Goal: Task Accomplishment & Management: Use online tool/utility

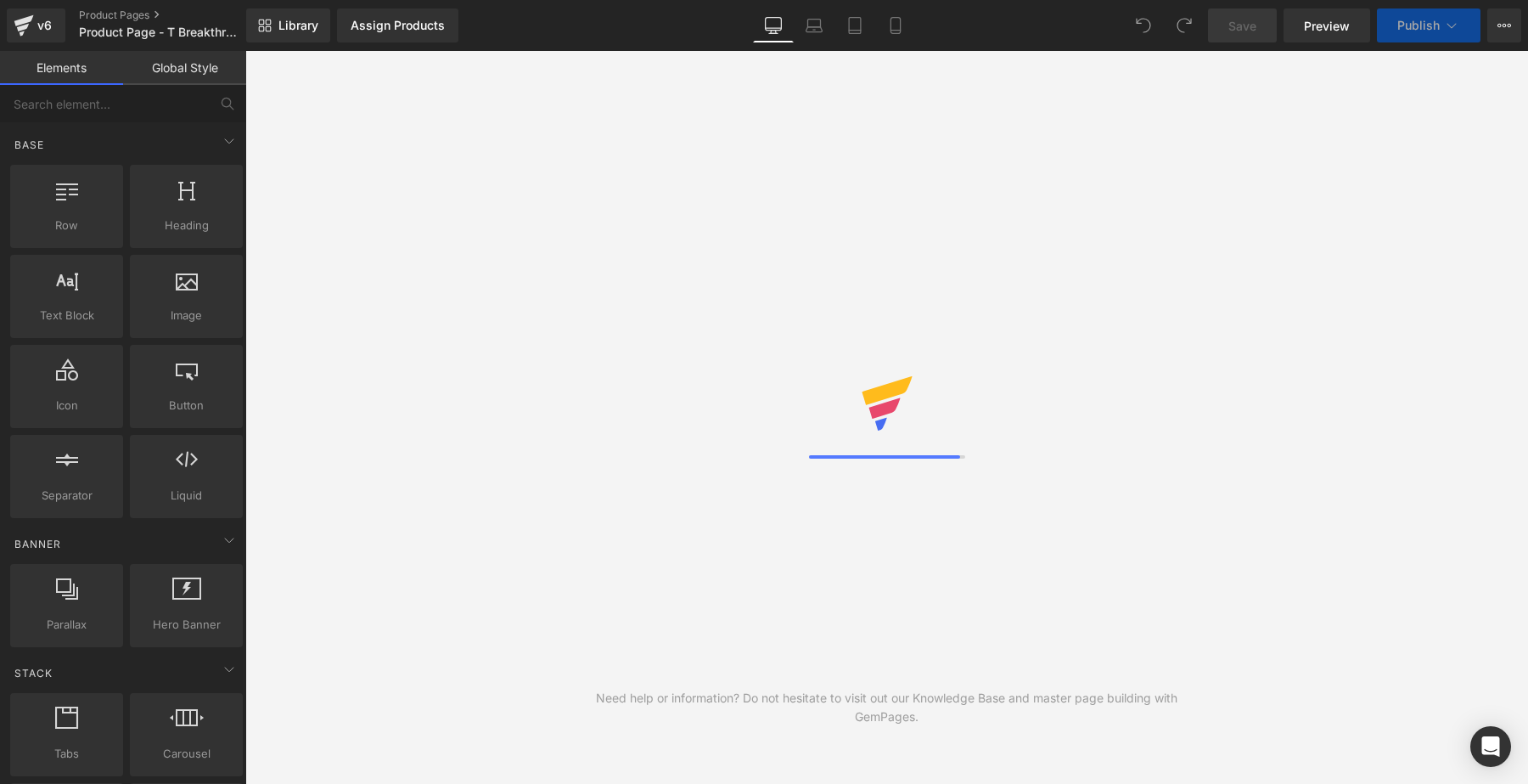
click at [1437, 30] on span "Publish" at bounding box center [1418, 25] width 42 height 14
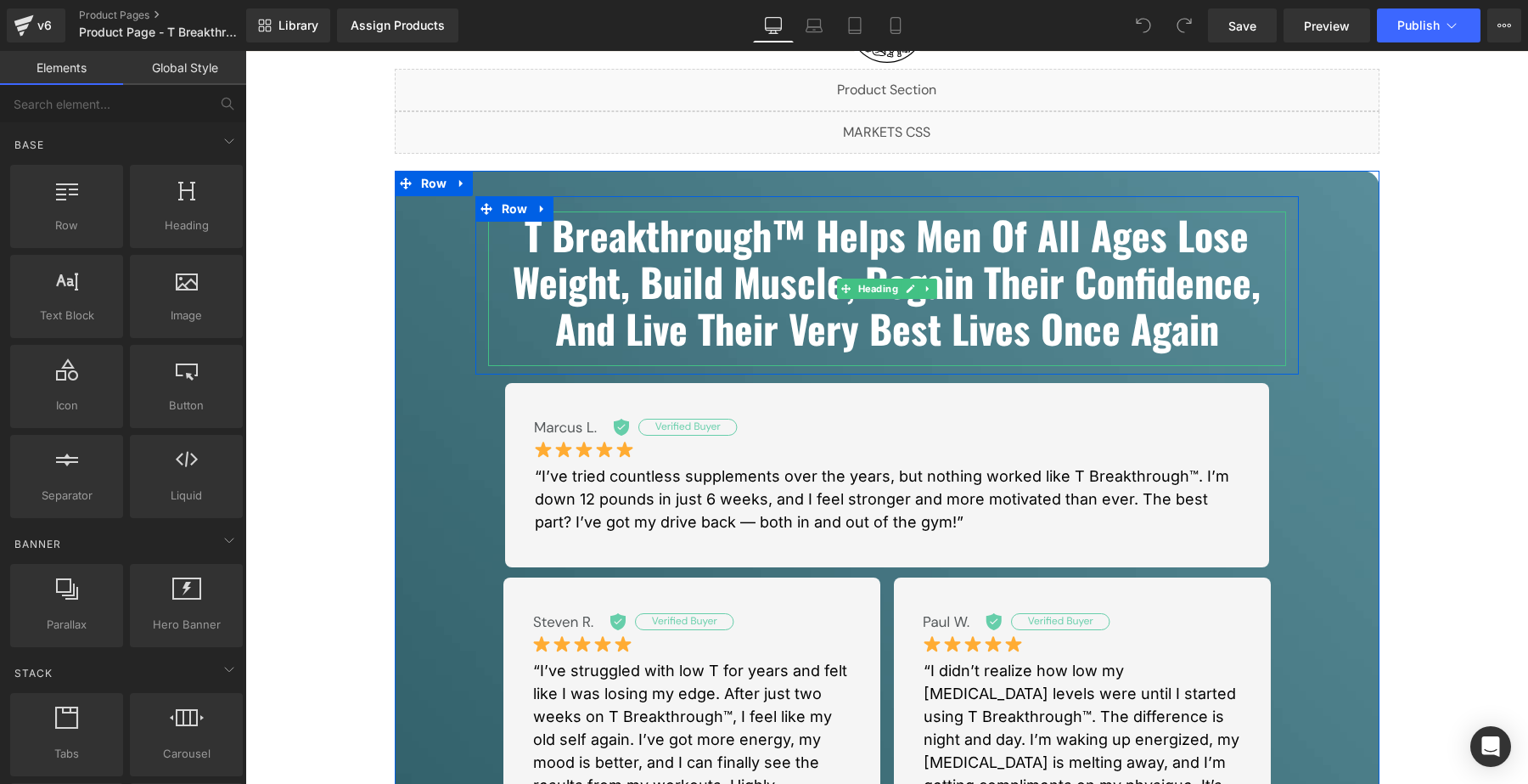
scroll to position [210, 0]
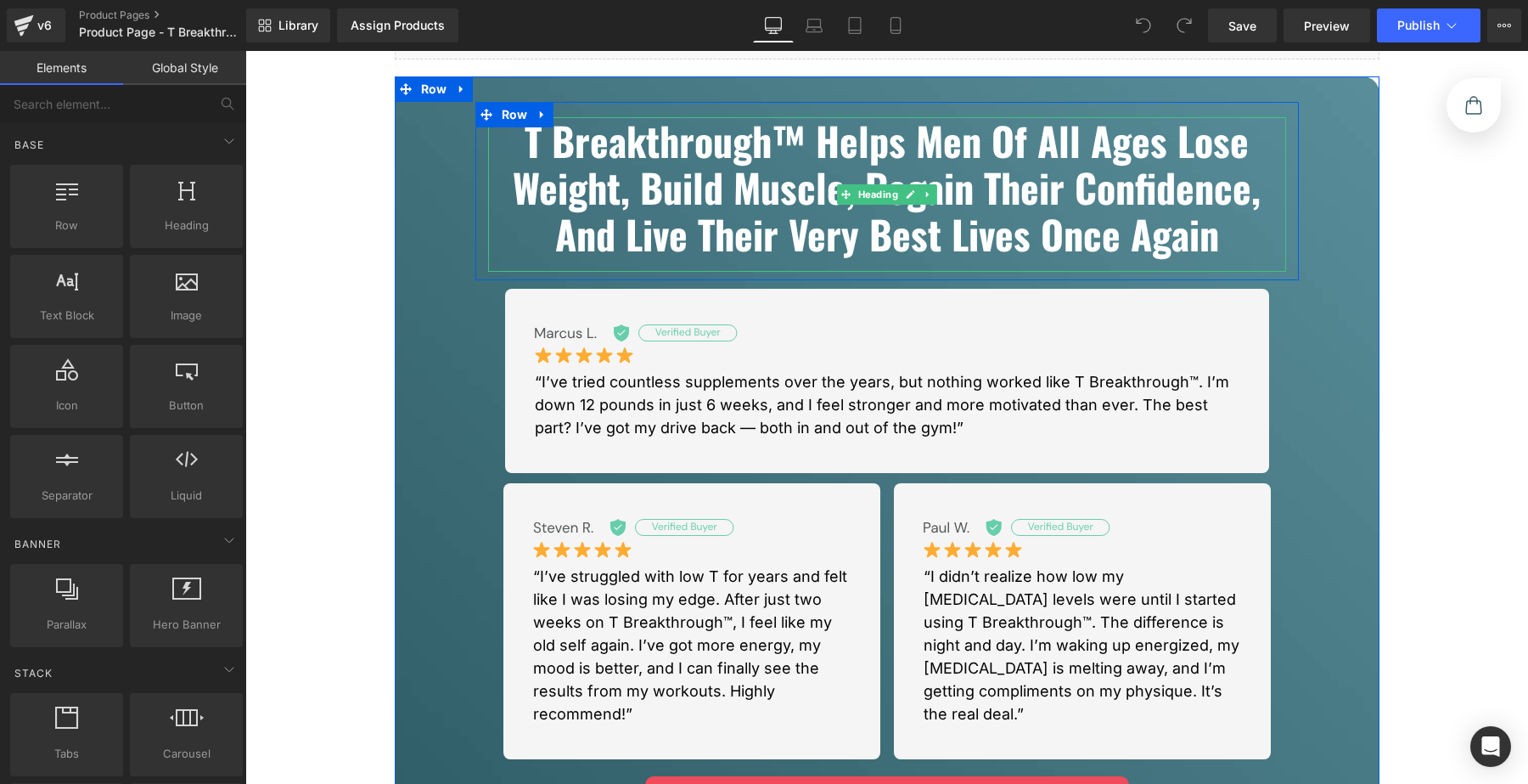
click at [1208, 221] on b "T Breakthrough™ Helps Men Of All Ages Lose Weight, Build Muscle, Regain Their C…" at bounding box center [887, 186] width 748 height 151
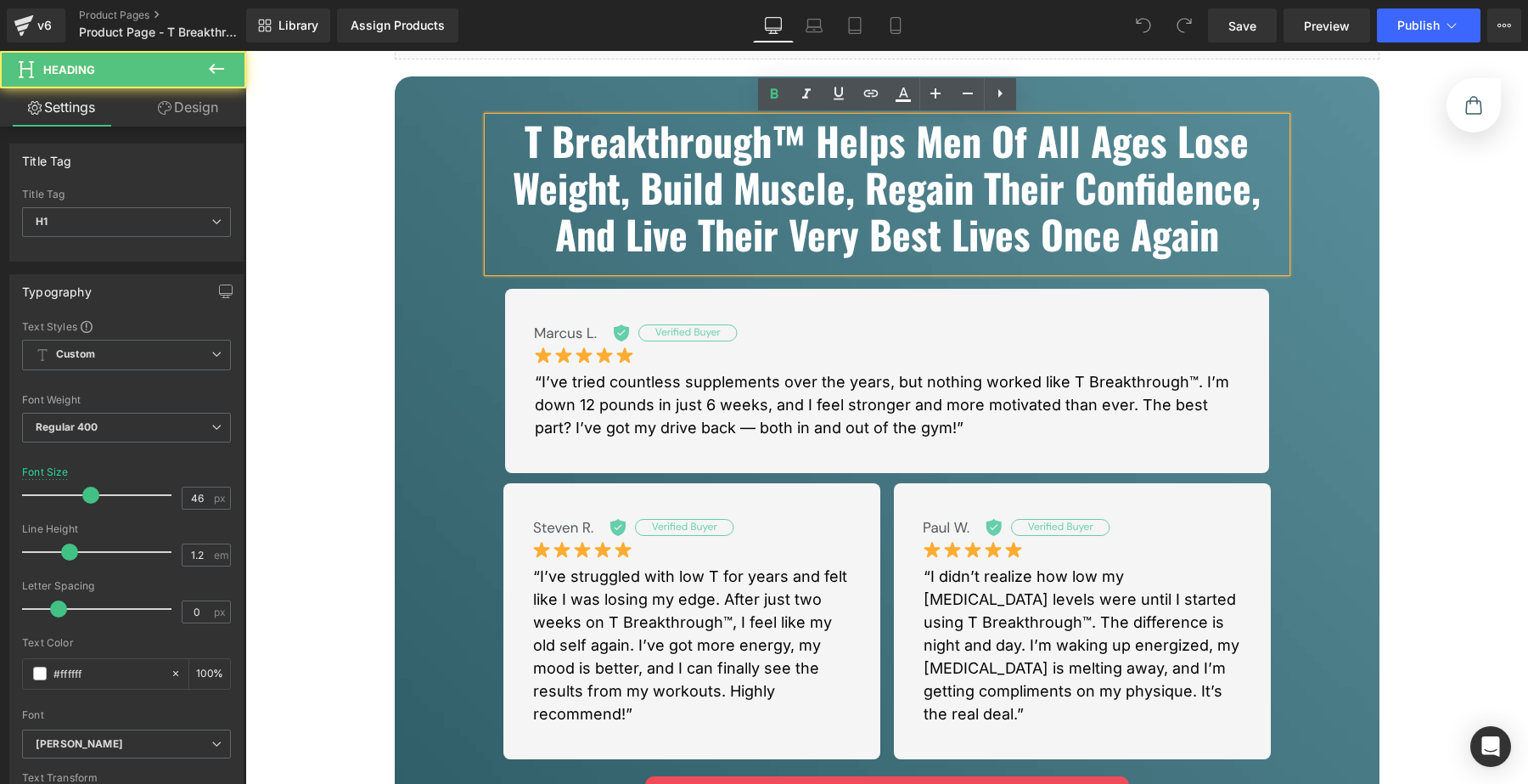
click at [1219, 236] on h1 "T Breakthrough™ Helps Men Of All Ages Lose Weight, Build Muscle, Regain Their C…" at bounding box center [887, 187] width 798 height 141
click at [1204, 238] on b "T Breakthrough™ Helps Men Of All Ages Lose Weight, Build Muscle, Regain Their C…" at bounding box center [887, 186] width 748 height 151
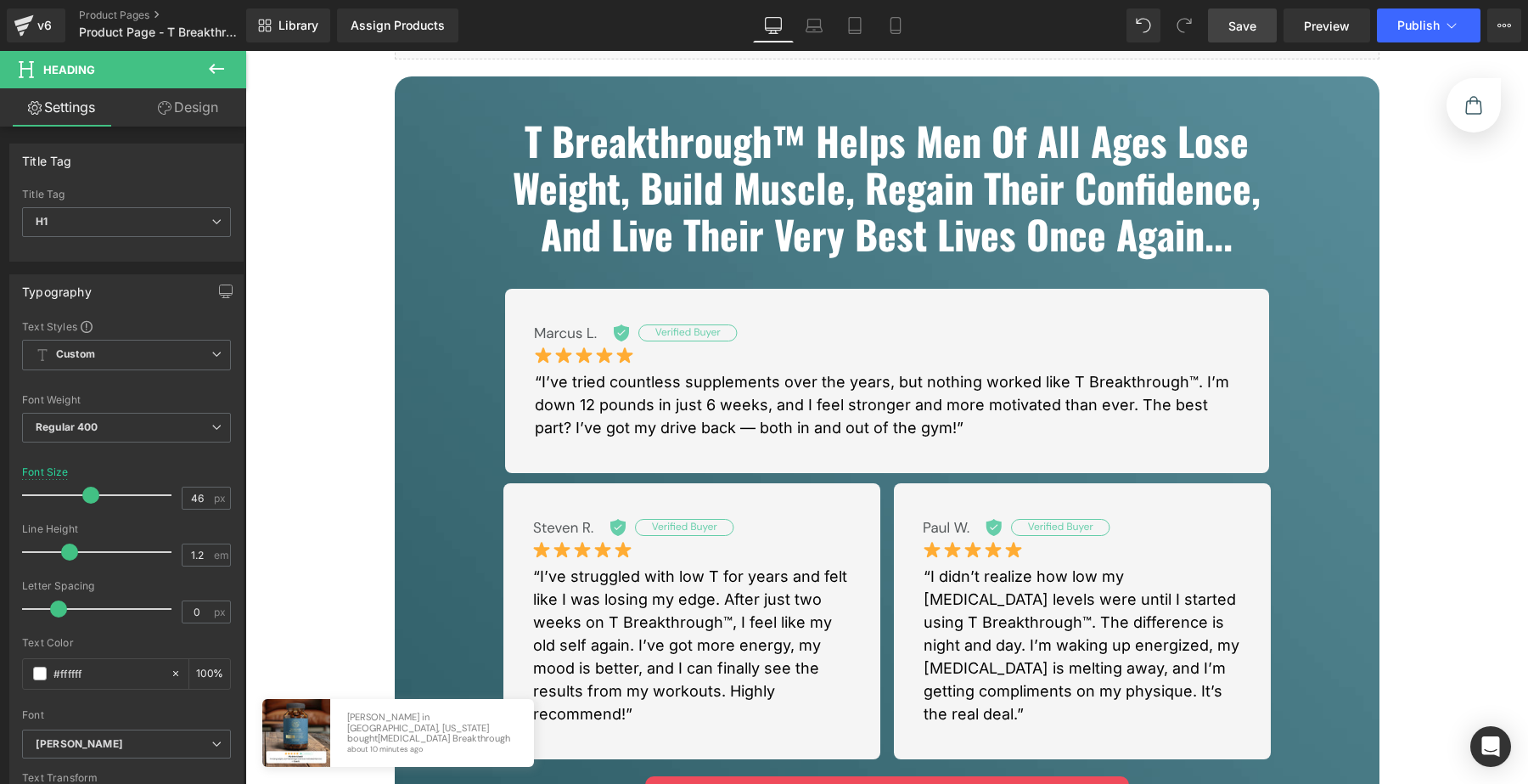
click at [1260, 30] on link "Save" at bounding box center [1242, 25] width 68 height 34
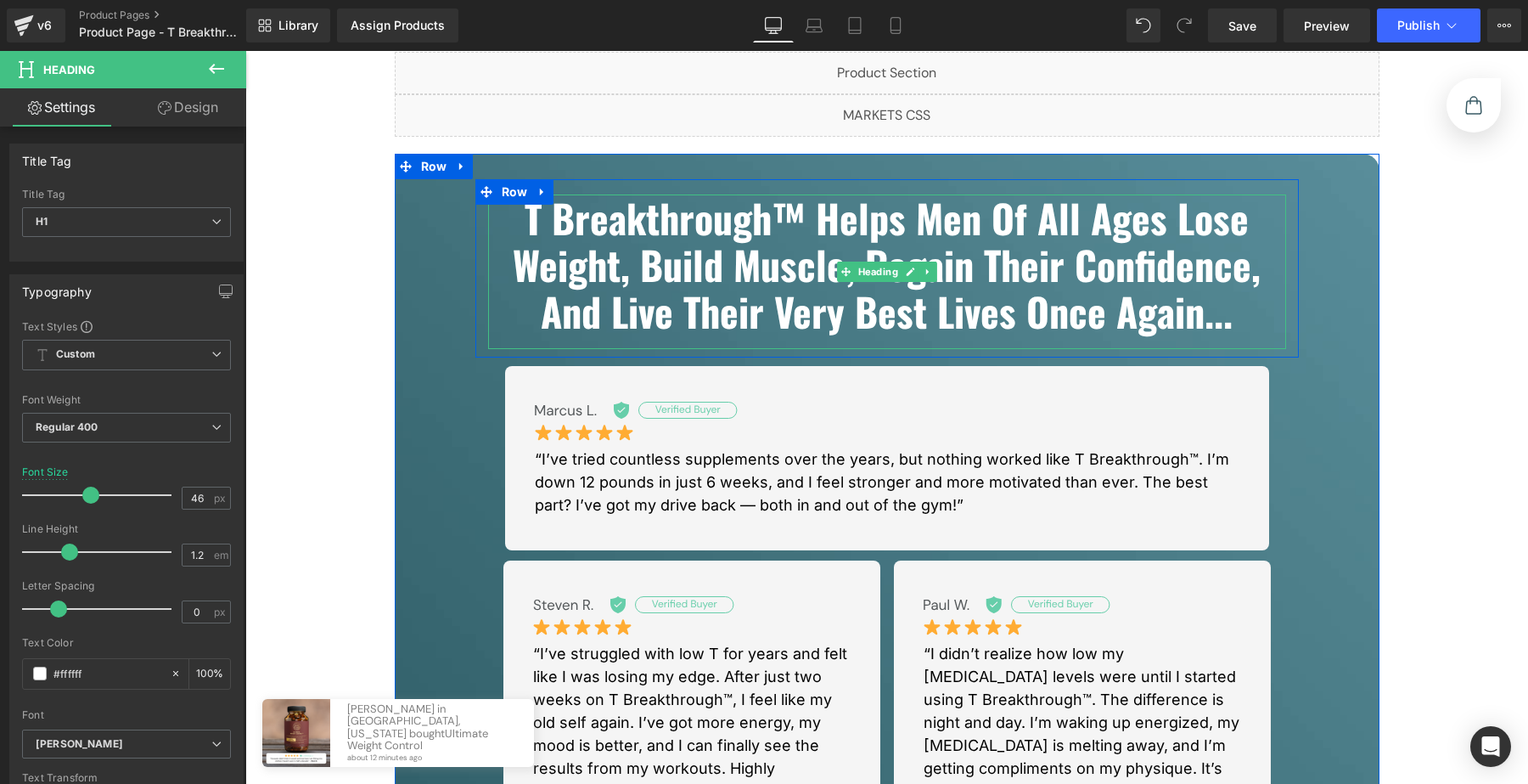
scroll to position [121, 0]
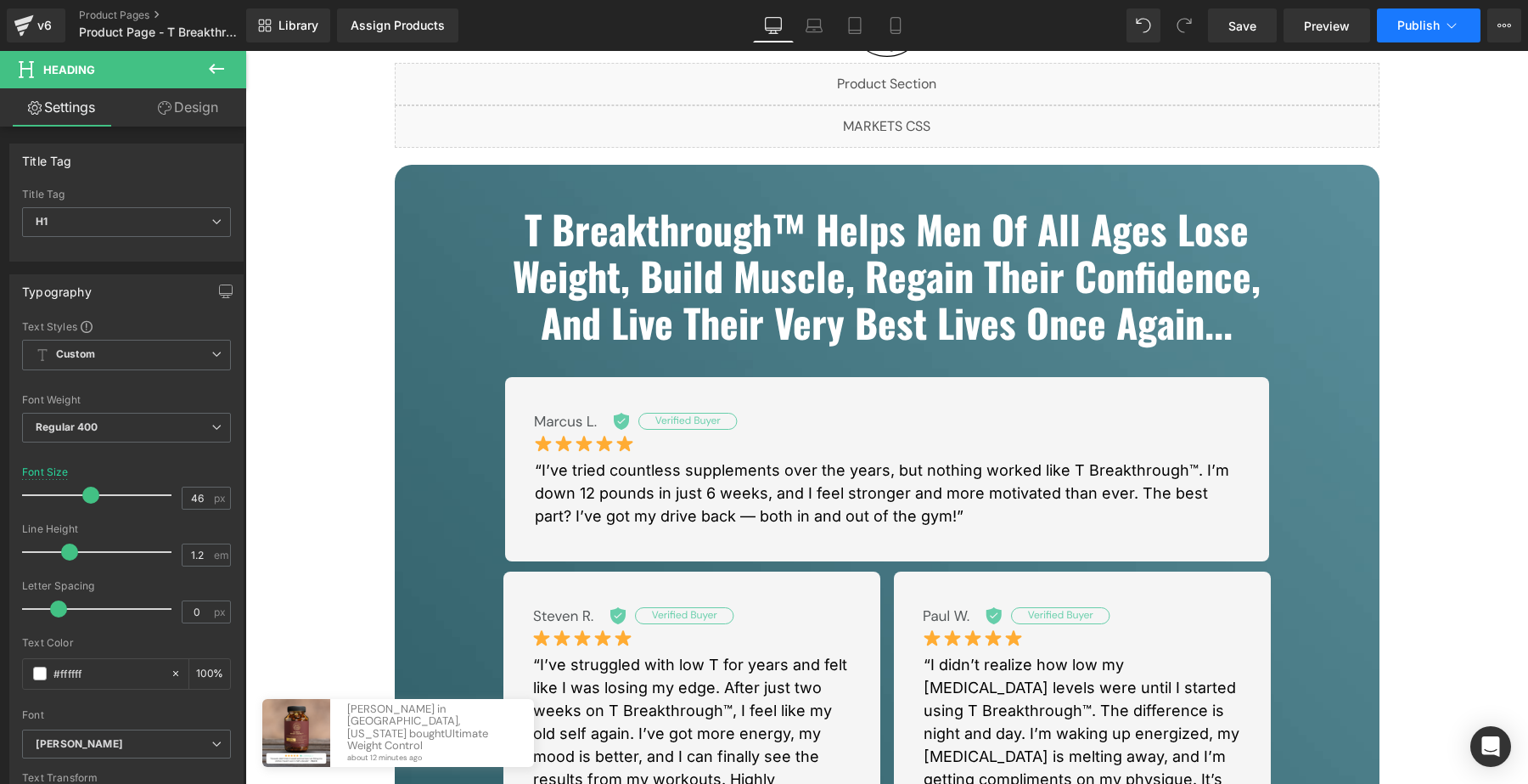
click at [1423, 29] on span "Publish" at bounding box center [1418, 25] width 42 height 14
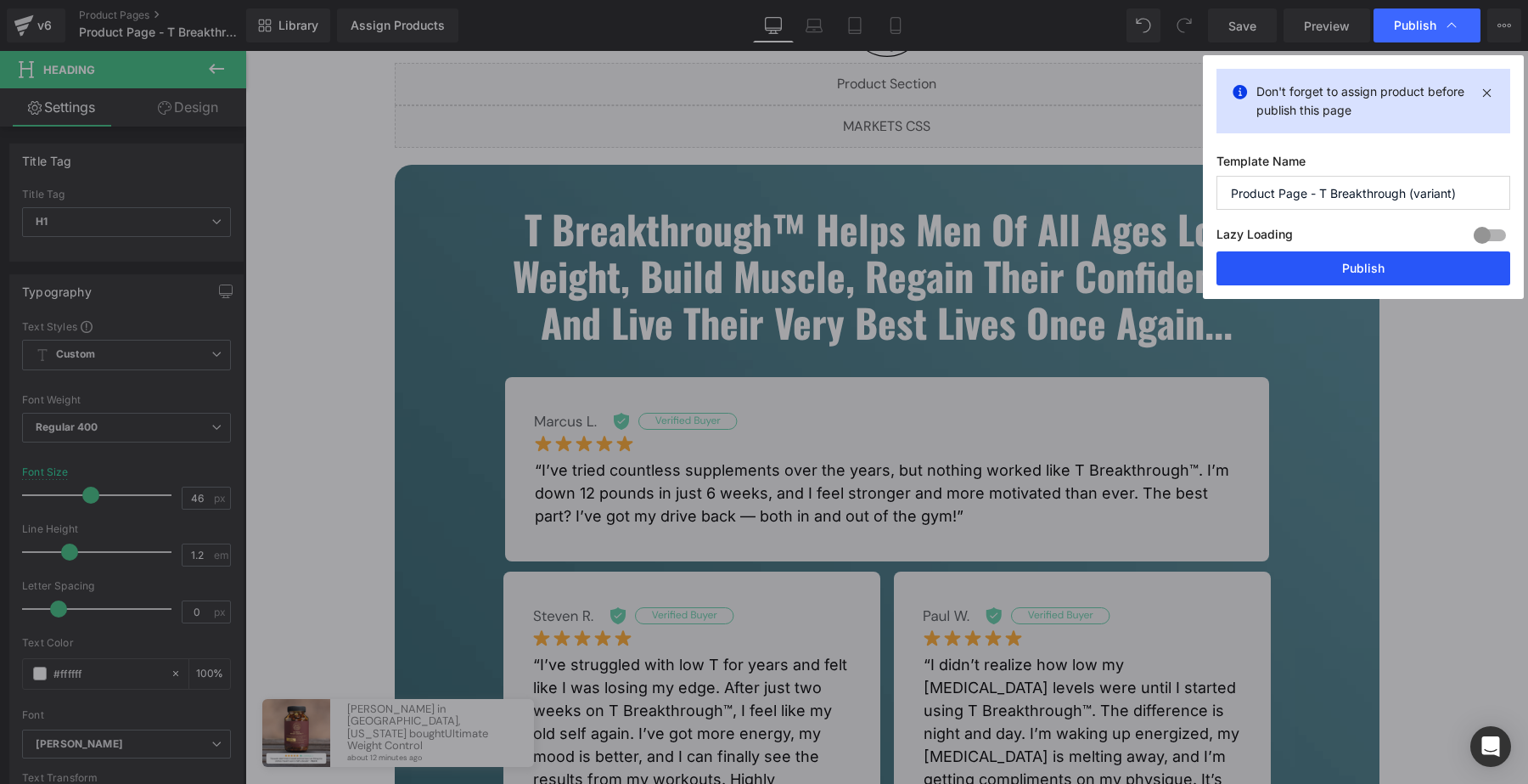
click at [1352, 266] on button "Publish" at bounding box center [1363, 268] width 294 height 34
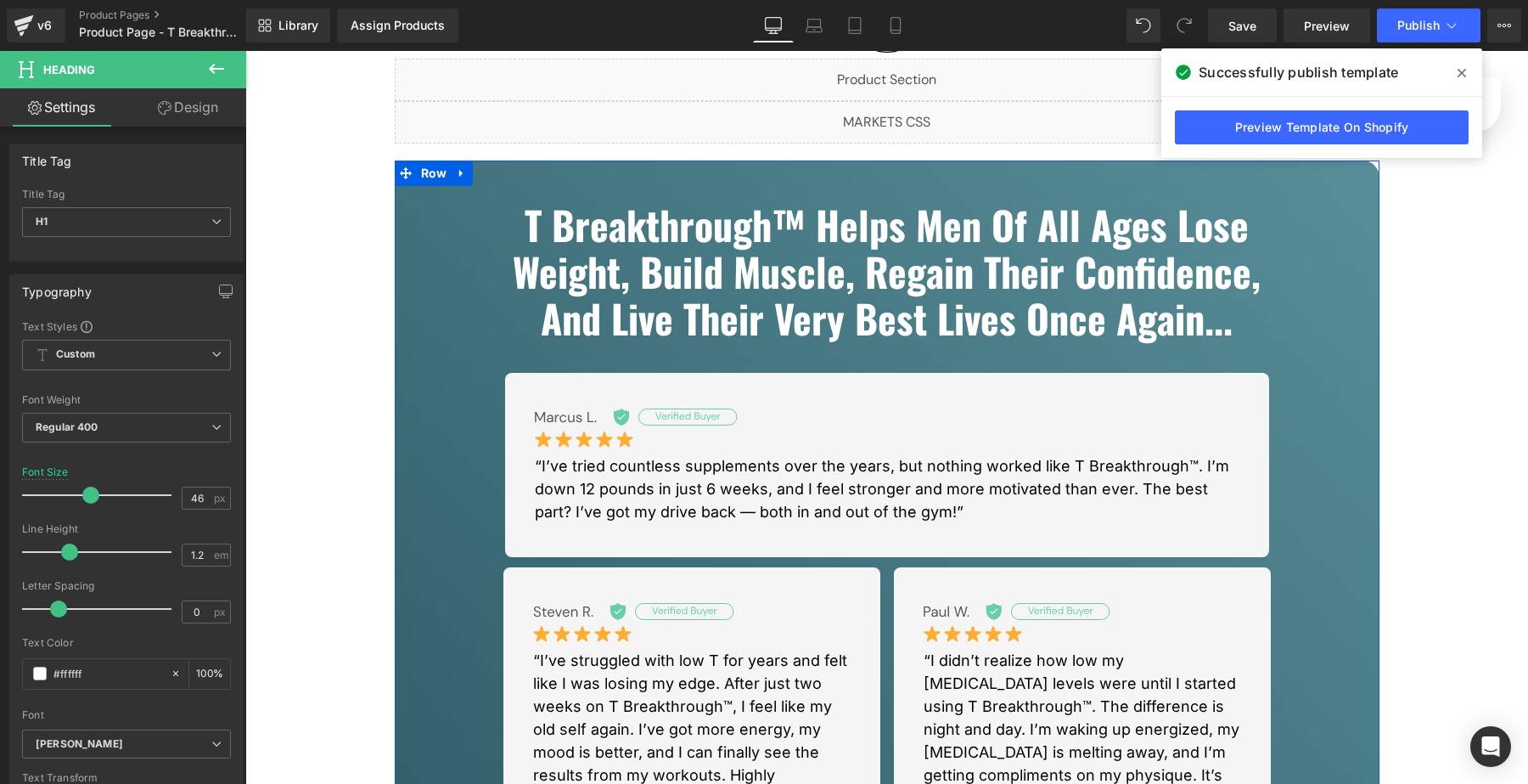
scroll to position [0, 0]
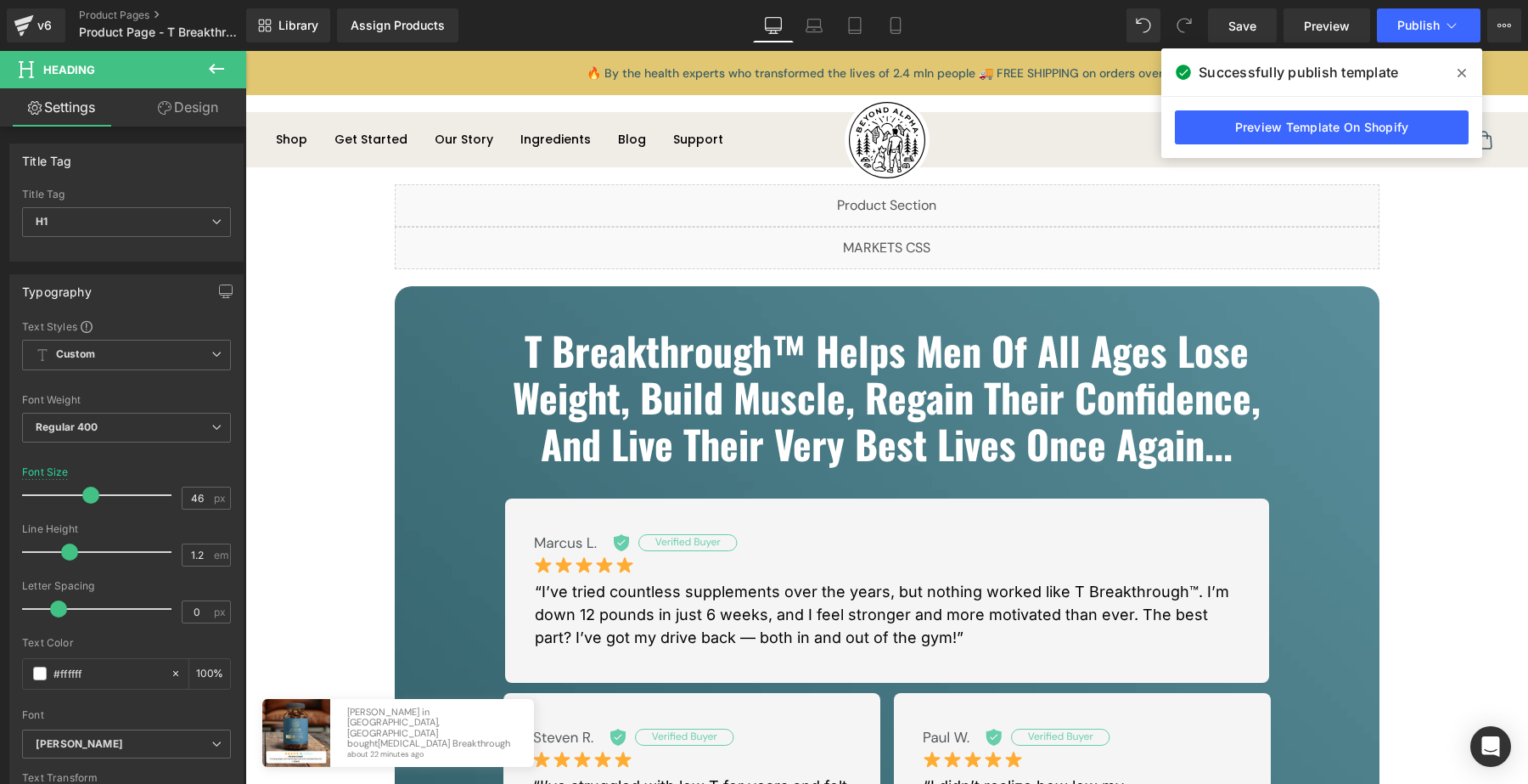
click at [1466, 75] on span at bounding box center [1462, 73] width 27 height 27
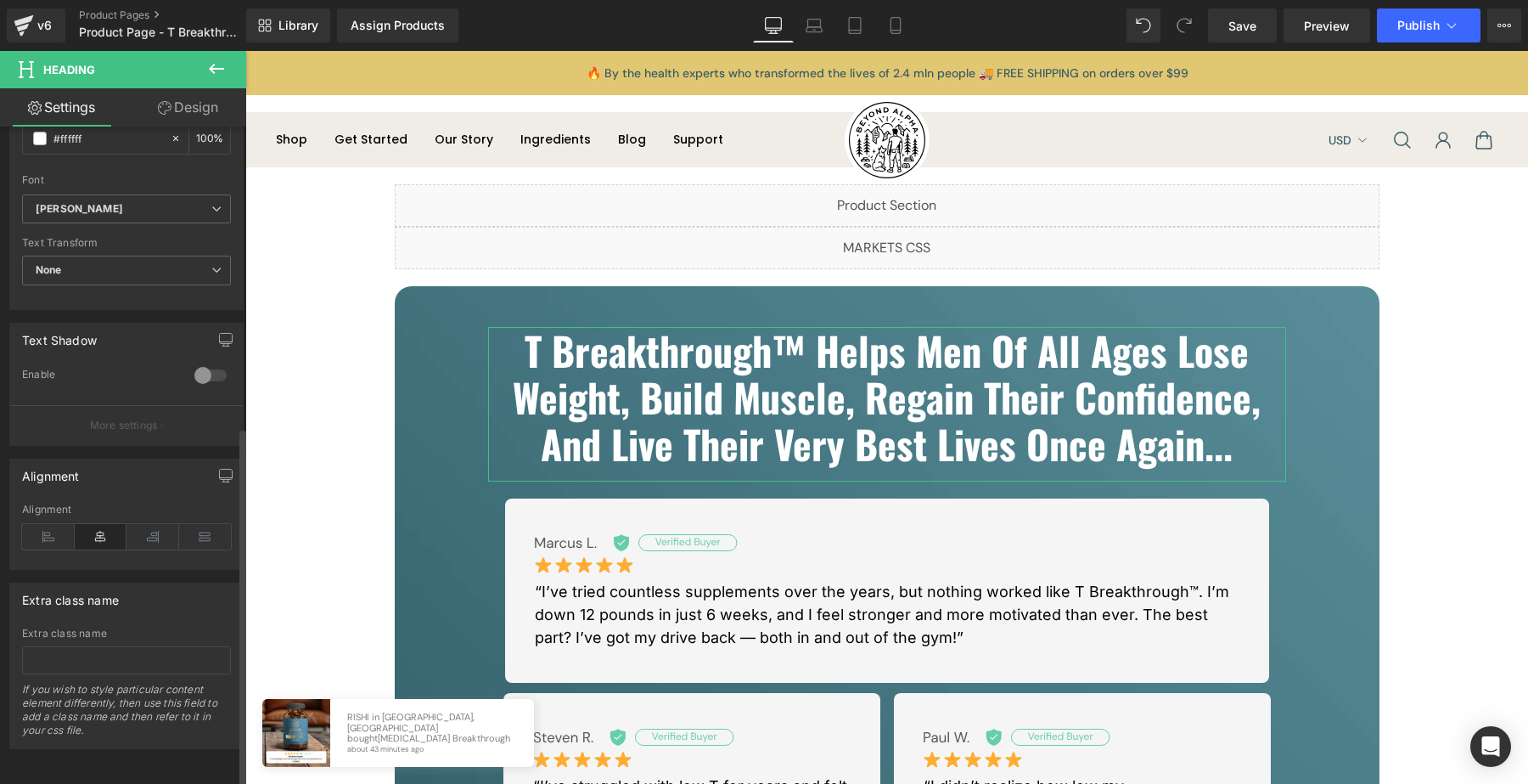
scroll to position [548, 0]
click at [205, 81] on button at bounding box center [216, 69] width 60 height 37
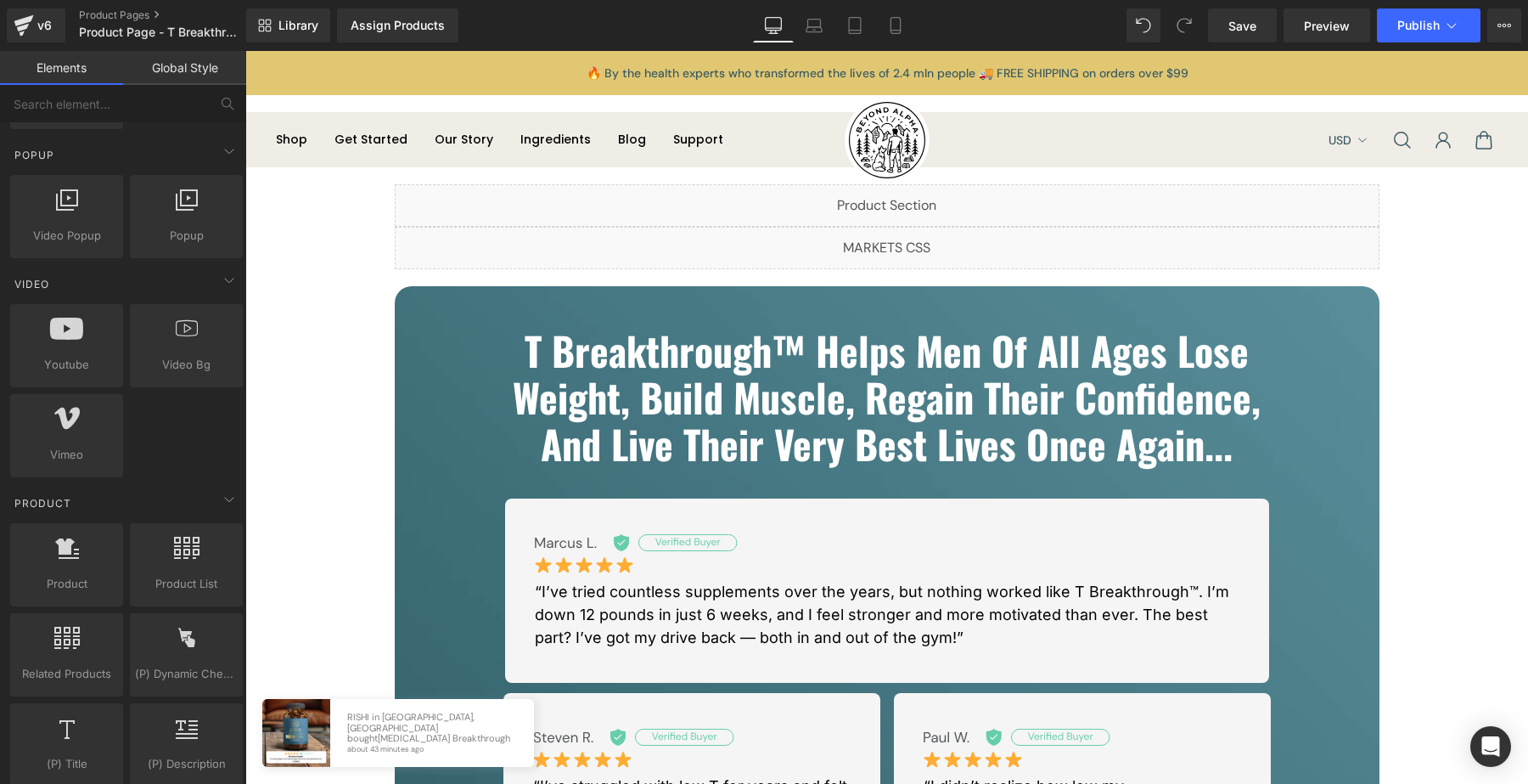
scroll to position [0, 0]
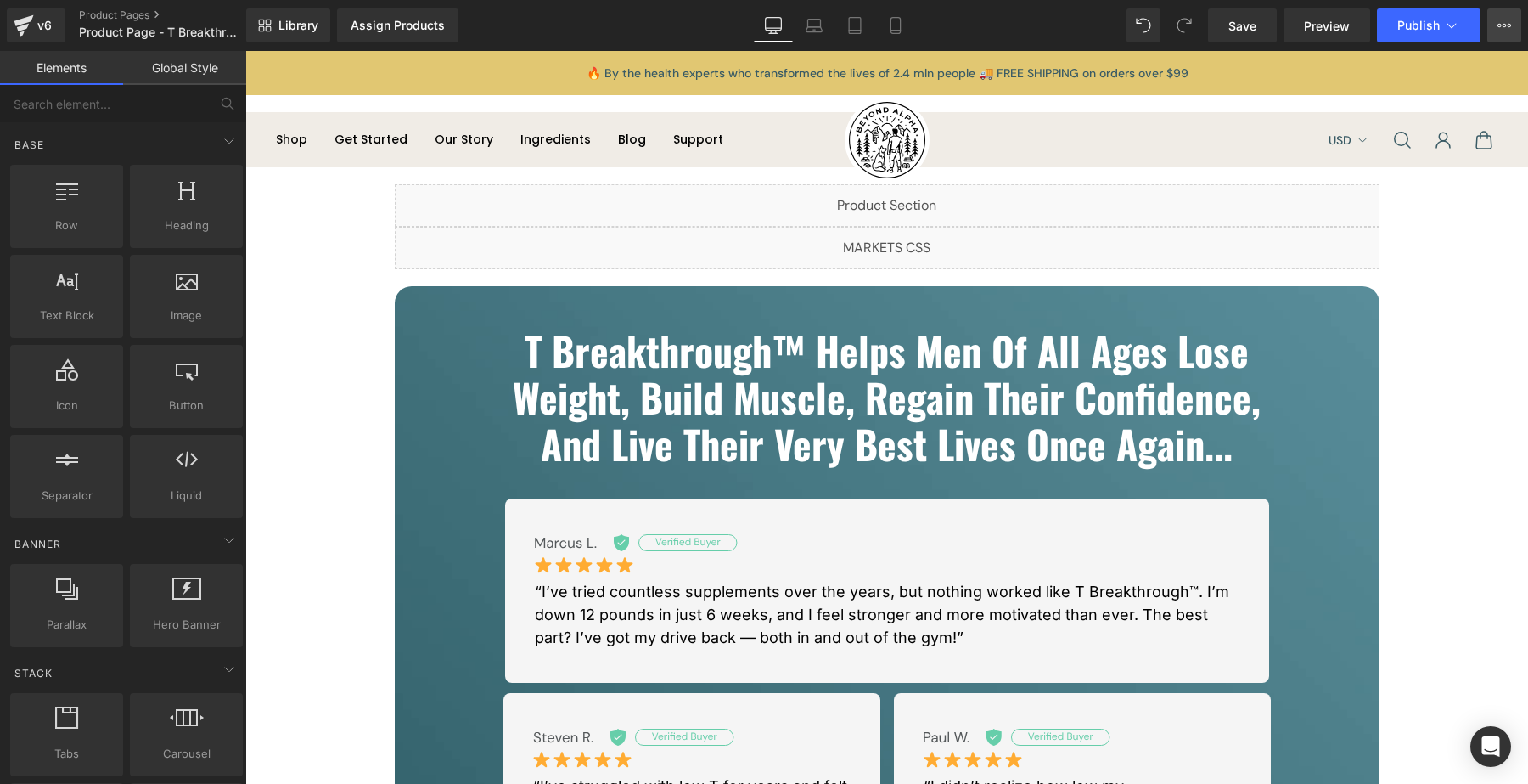
click at [1505, 33] on button "View Live Page View with current Template Save Template to Library Schedule Pub…" at bounding box center [1504, 25] width 34 height 34
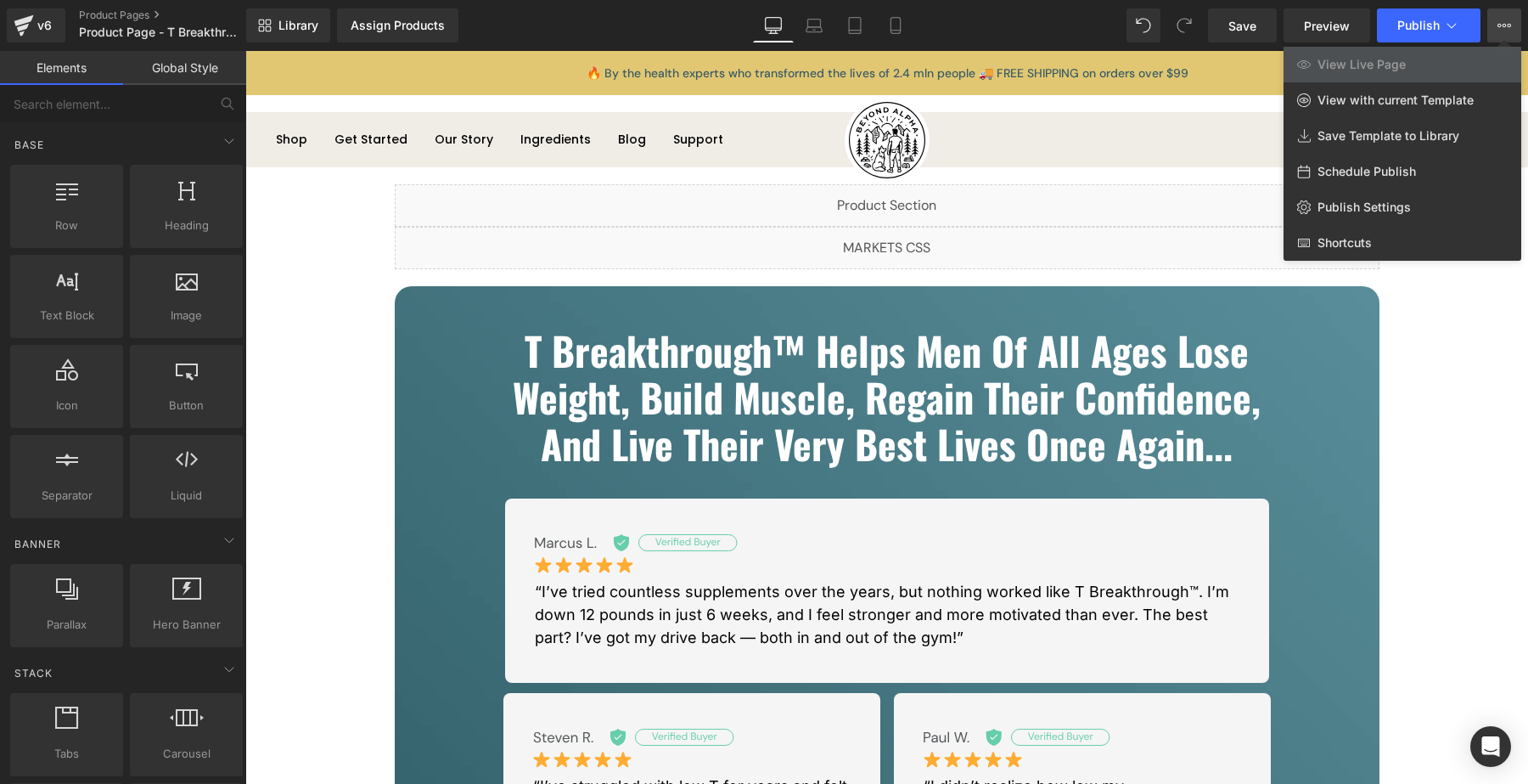
click at [1505, 33] on button "View Live Page View with current Template Save Template to Library Schedule Pub…" at bounding box center [1504, 25] width 34 height 34
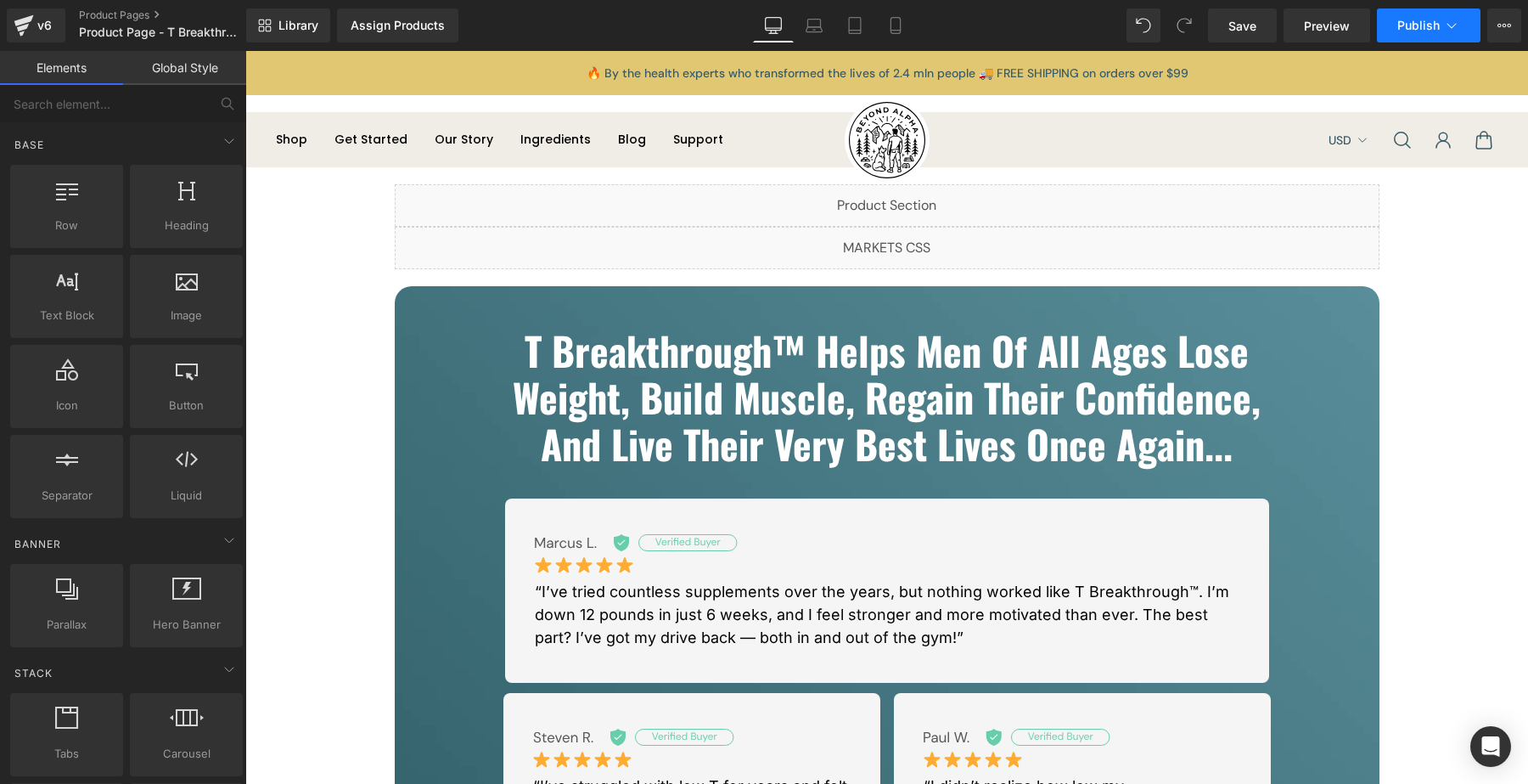
click at [1430, 27] on span "Publish" at bounding box center [1418, 25] width 42 height 14
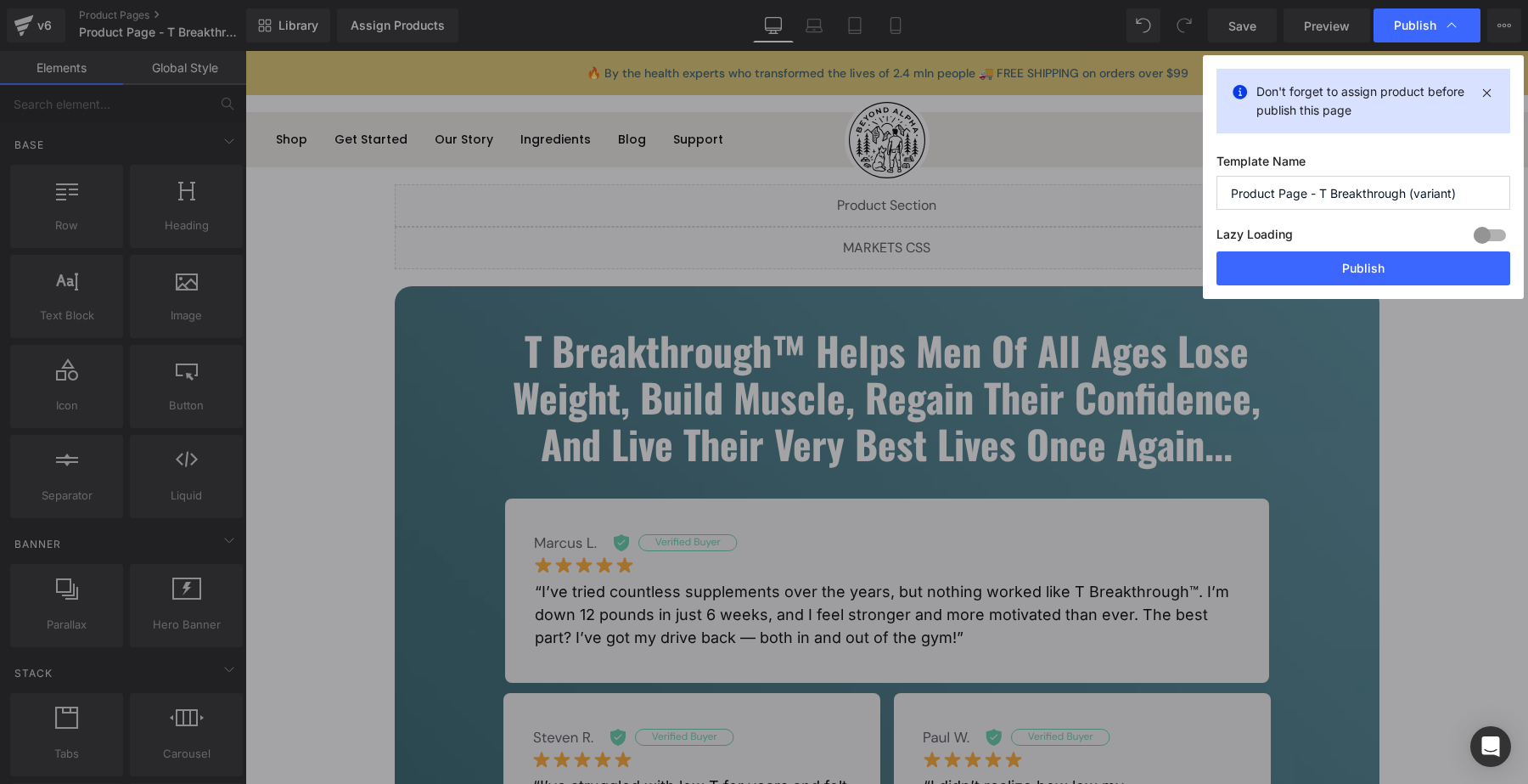
click at [1430, 27] on span "Publish" at bounding box center [1415, 25] width 42 height 16
